Goal: Check status: Check status

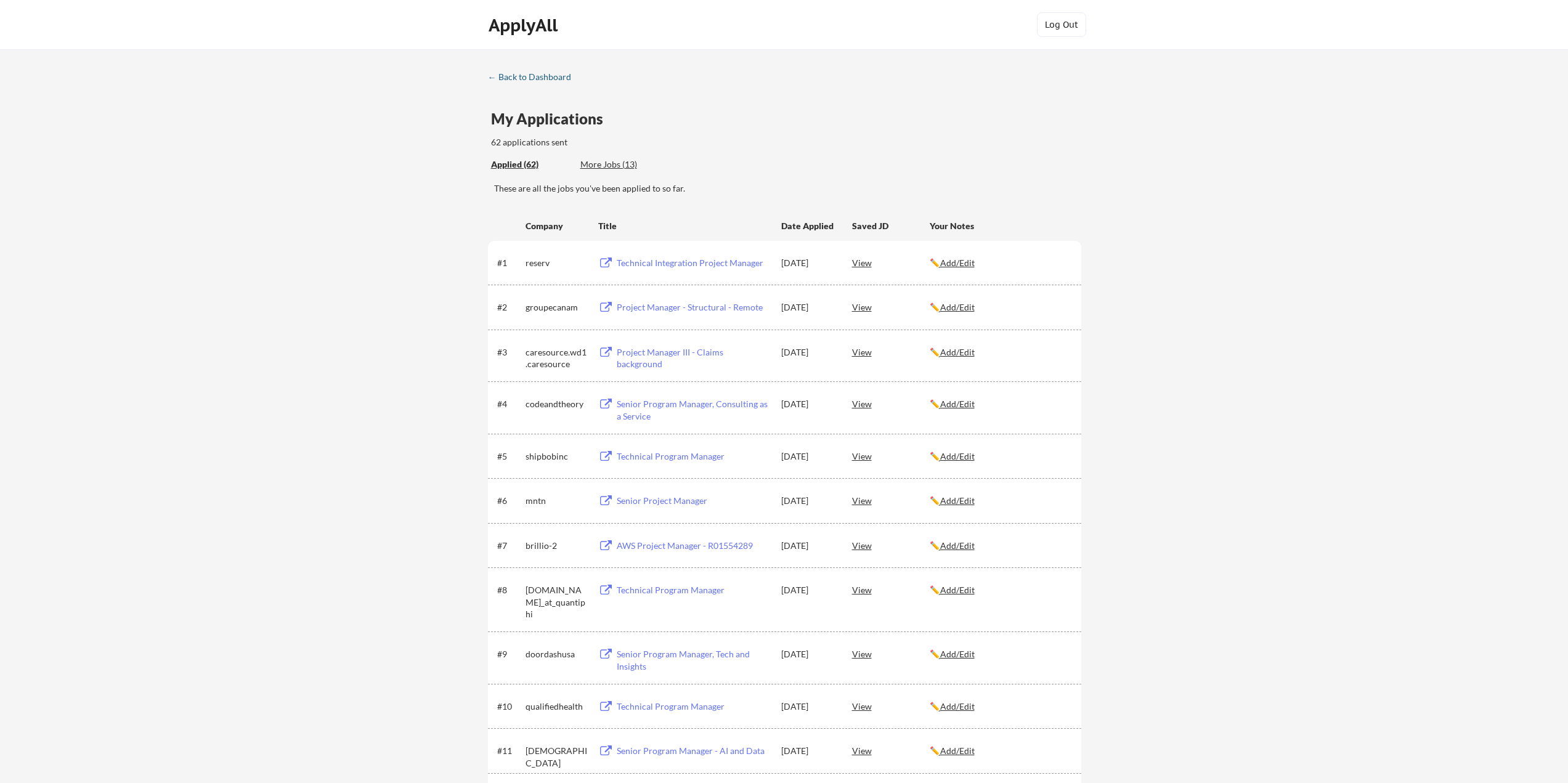
click at [524, 74] on div "← Back to Dashboard" at bounding box center [534, 77] width 92 height 9
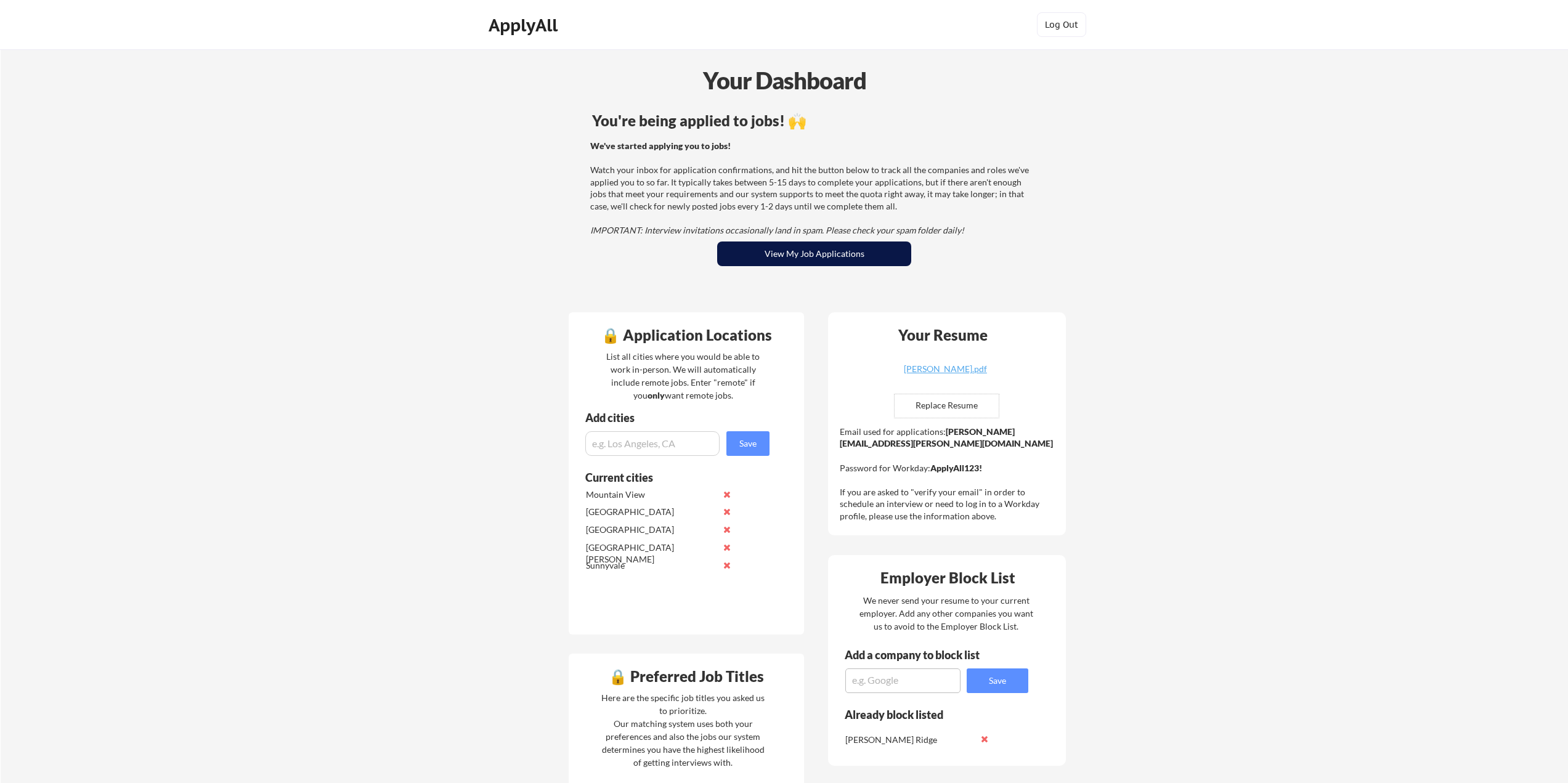
click at [794, 252] on button "View My Job Applications" at bounding box center [814, 253] width 194 height 24
